Goal: Check status

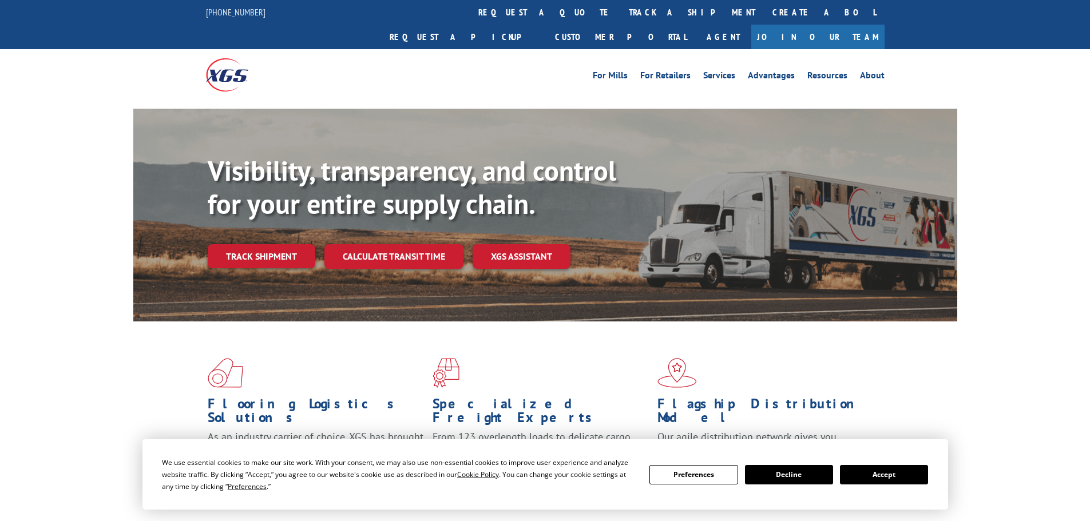
click at [869, 467] on button "Accept" at bounding box center [884, 474] width 88 height 19
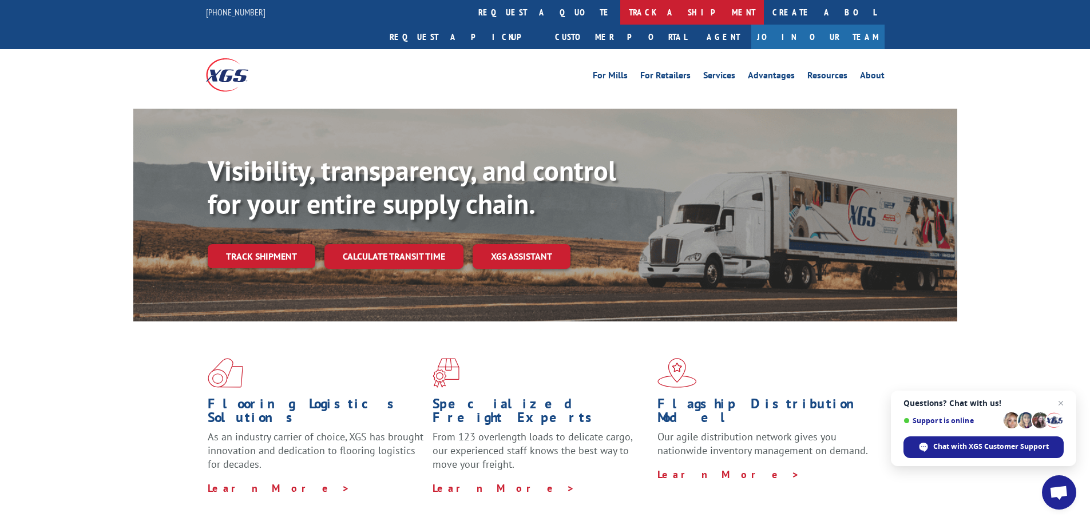
click at [620, 9] on link "track a shipment" at bounding box center [692, 12] width 144 height 25
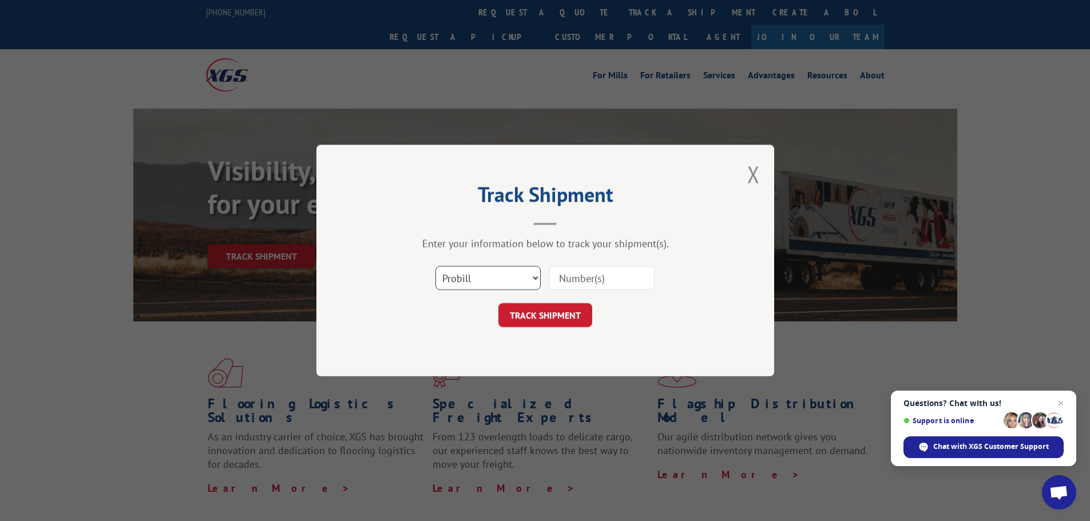
click at [521, 280] on select "Select category... Probill BOL PO" at bounding box center [487, 278] width 105 height 24
select select "bol"
click at [435, 266] on select "Select category... Probill BOL PO" at bounding box center [487, 278] width 105 height 24
click at [594, 280] on input at bounding box center [601, 278] width 105 height 24
paste input "449347"
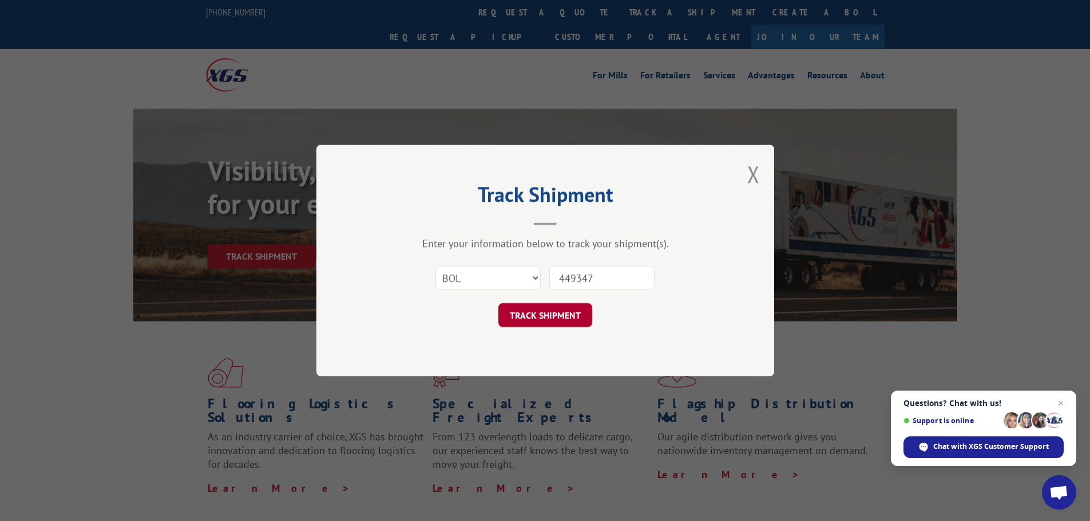
type input "449347"
click at [551, 313] on button "TRACK SHIPMENT" at bounding box center [545, 315] width 94 height 24
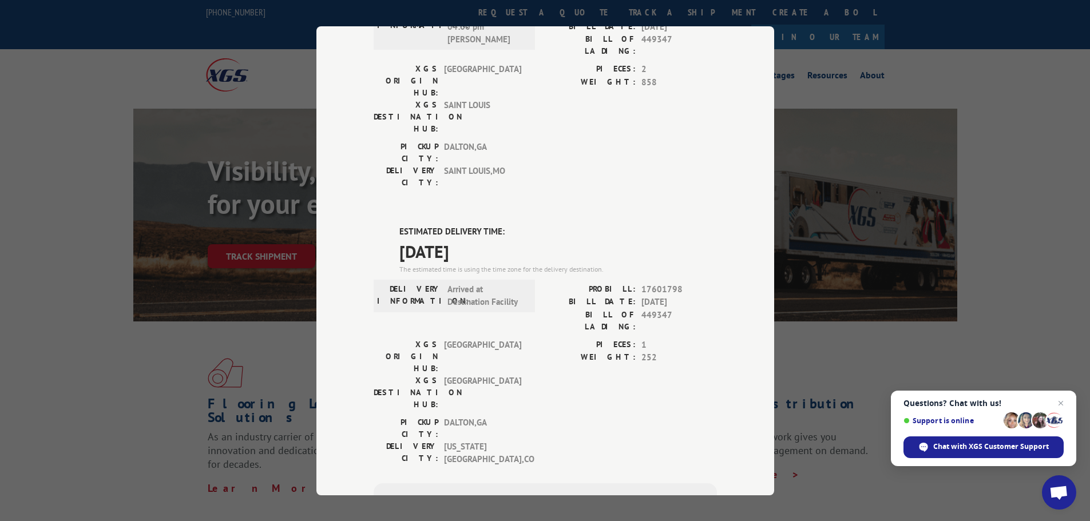
scroll to position [401, 0]
click at [1084, 243] on div "Track Shipment DELIVERED DELIVERY INFORMATION: [DATE] 10:29 am [PERSON_NAME] PR…" at bounding box center [545, 260] width 1090 height 521
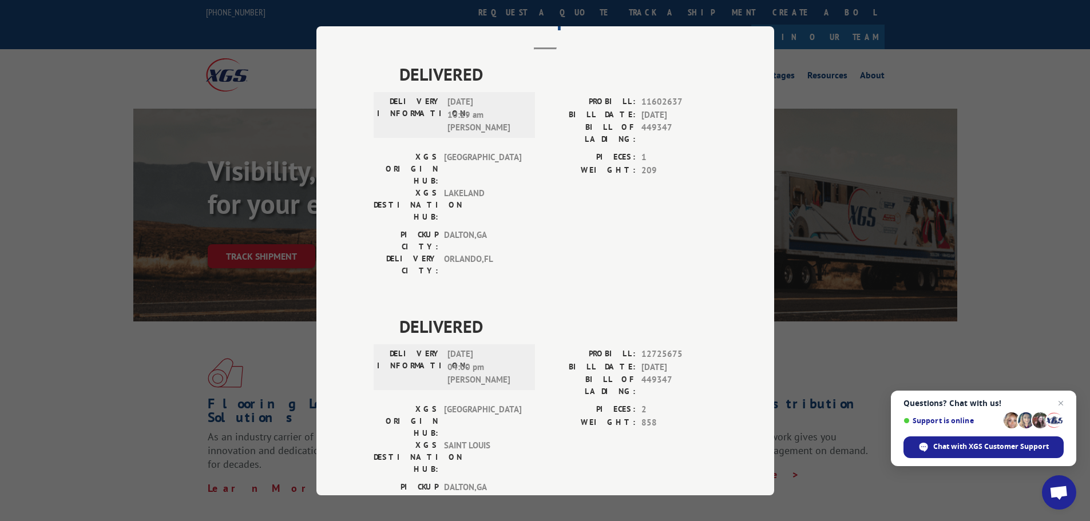
scroll to position [0, 0]
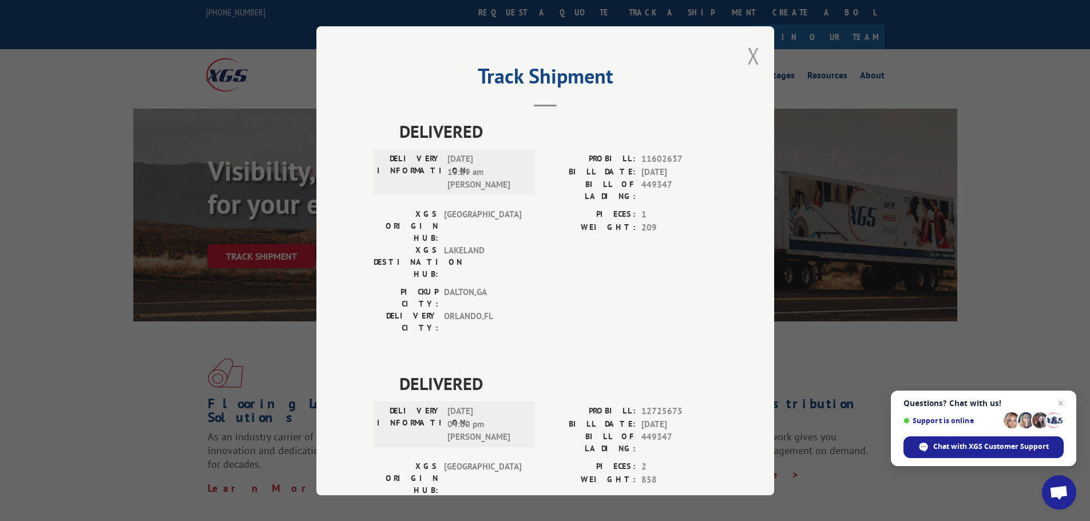
click at [749, 55] on button "Close modal" at bounding box center [753, 56] width 13 height 30
